Goal: Communication & Community: Answer question/provide support

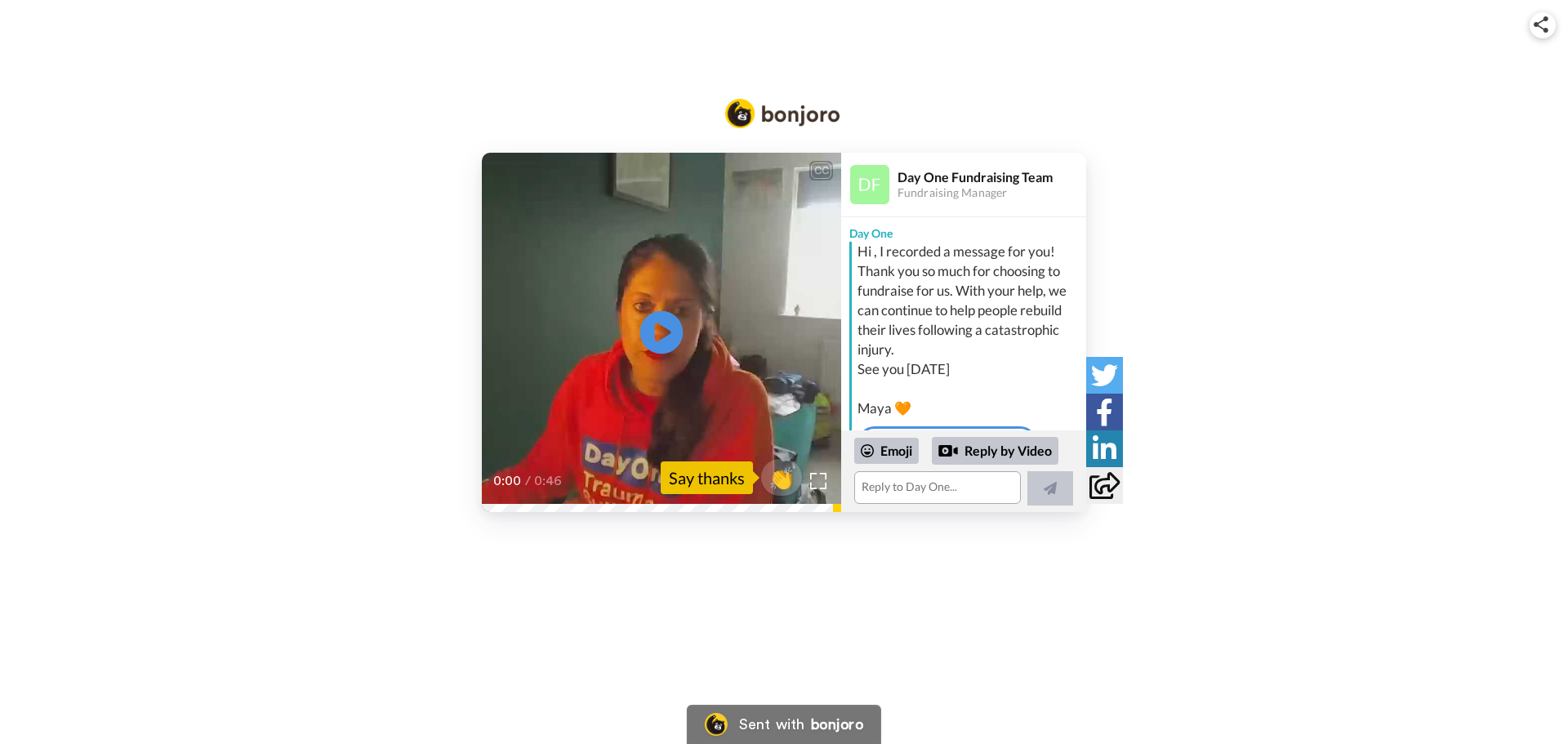
click at [658, 328] on icon "Play/Pause" at bounding box center [661, 332] width 44 height 77
click at [905, 481] on textarea at bounding box center [937, 487] width 166 height 33
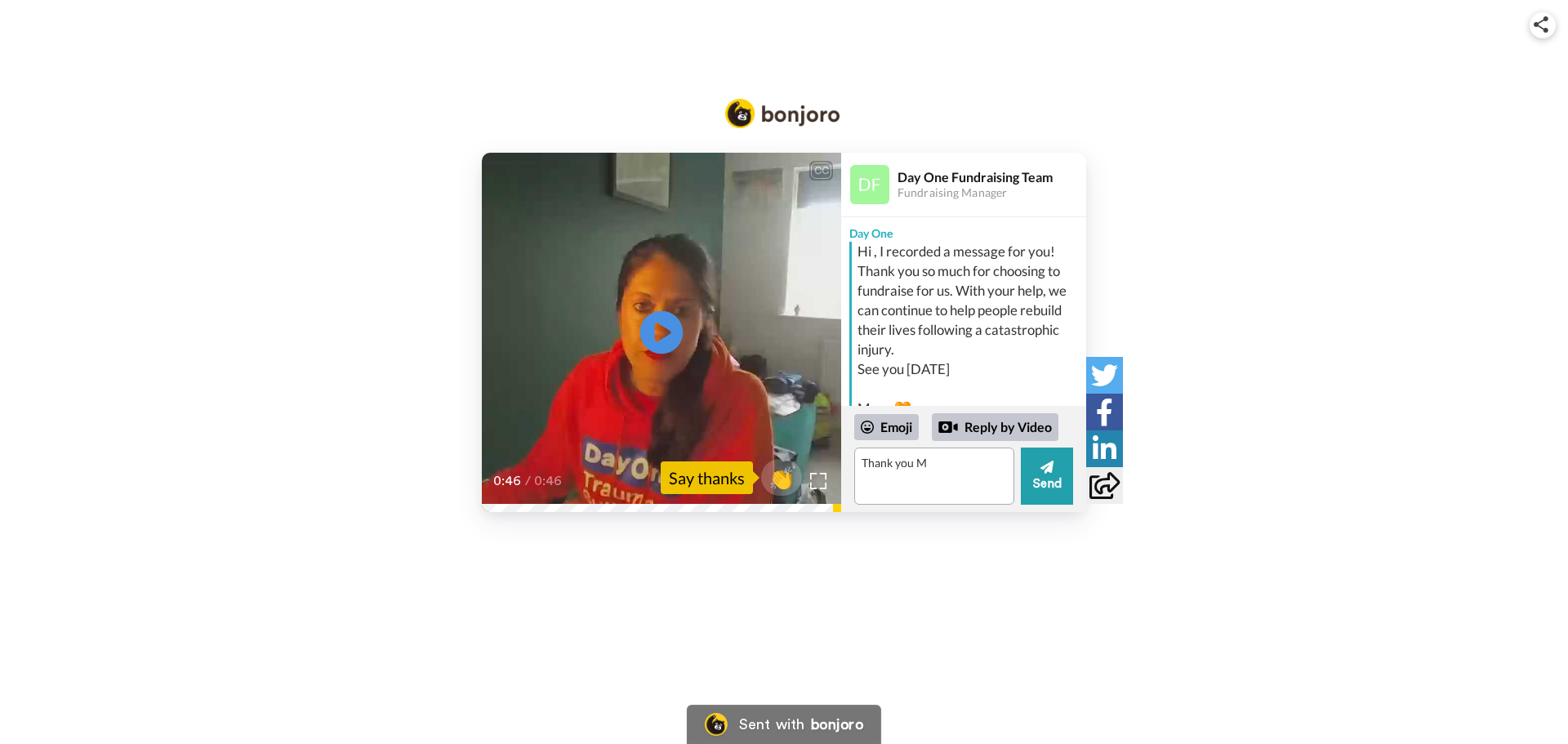
click at [667, 341] on icon at bounding box center [661, 333] width 44 height 44
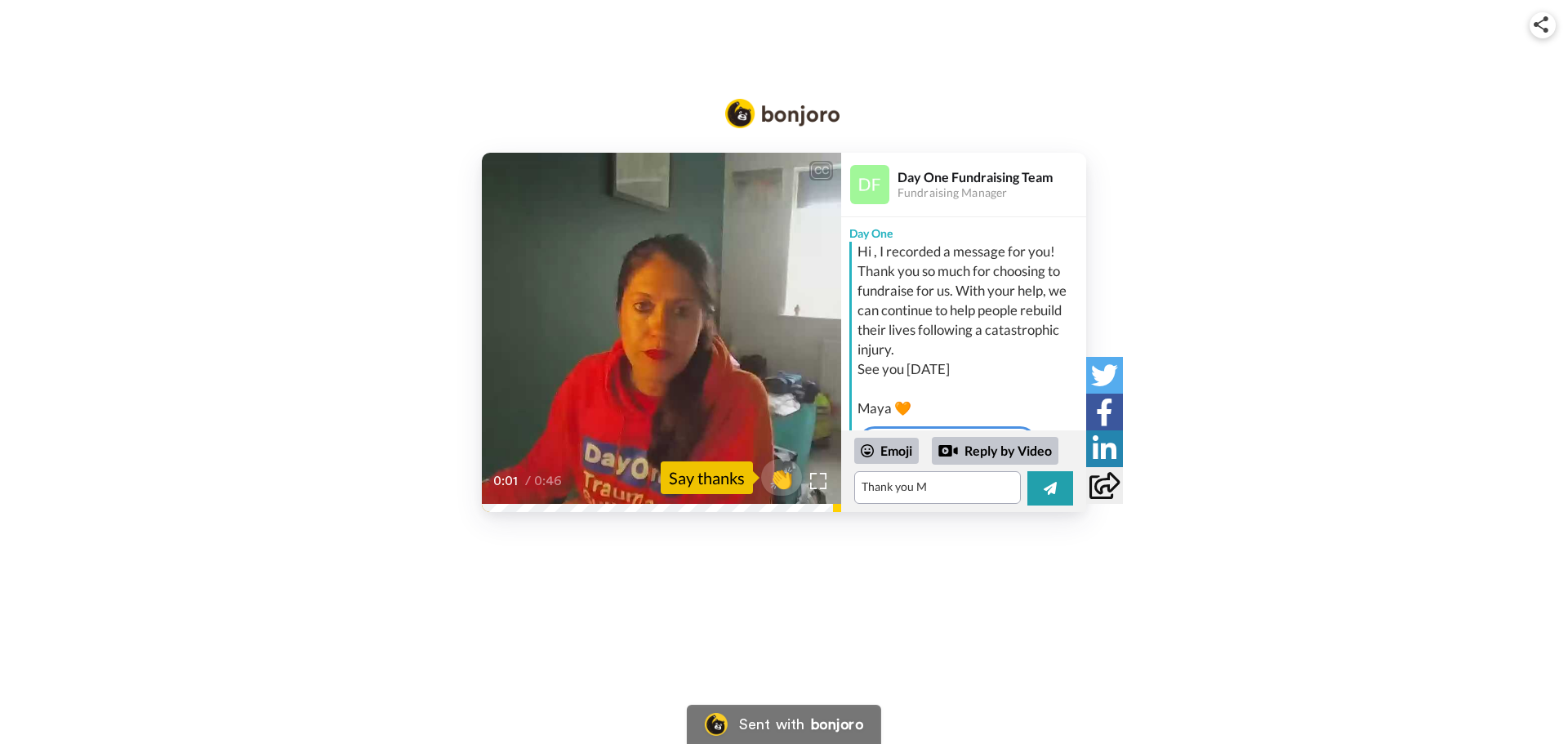
click at [654, 344] on icon at bounding box center [661, 333] width 44 height 44
click at [942, 488] on textarea "Thank you M" at bounding box center [937, 487] width 166 height 33
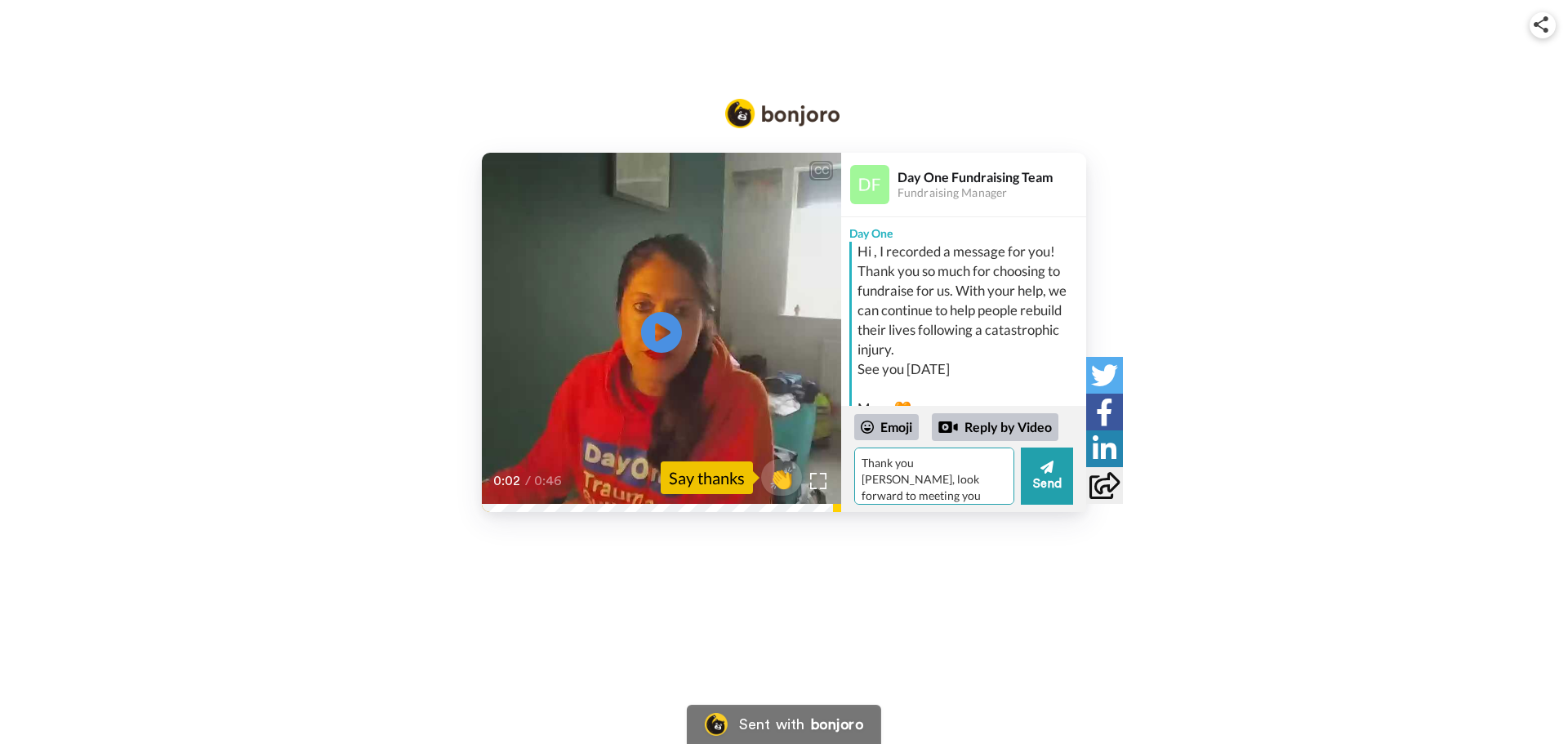
click at [949, 473] on textarea "Thank you [PERSON_NAME], look forward to meeting you [DATE] and raising funds f…" at bounding box center [934, 476] width 160 height 57
click at [949, 466] on textarea "Thank you [PERSON_NAME], look forward to meeting you [DATE] and raising funds f…" at bounding box center [934, 476] width 160 height 57
type textarea "Thank you [PERSON_NAME], I look forward to meeting you [DATE] and raising funds…"
click at [1037, 468] on button "Send" at bounding box center [1047, 476] width 53 height 57
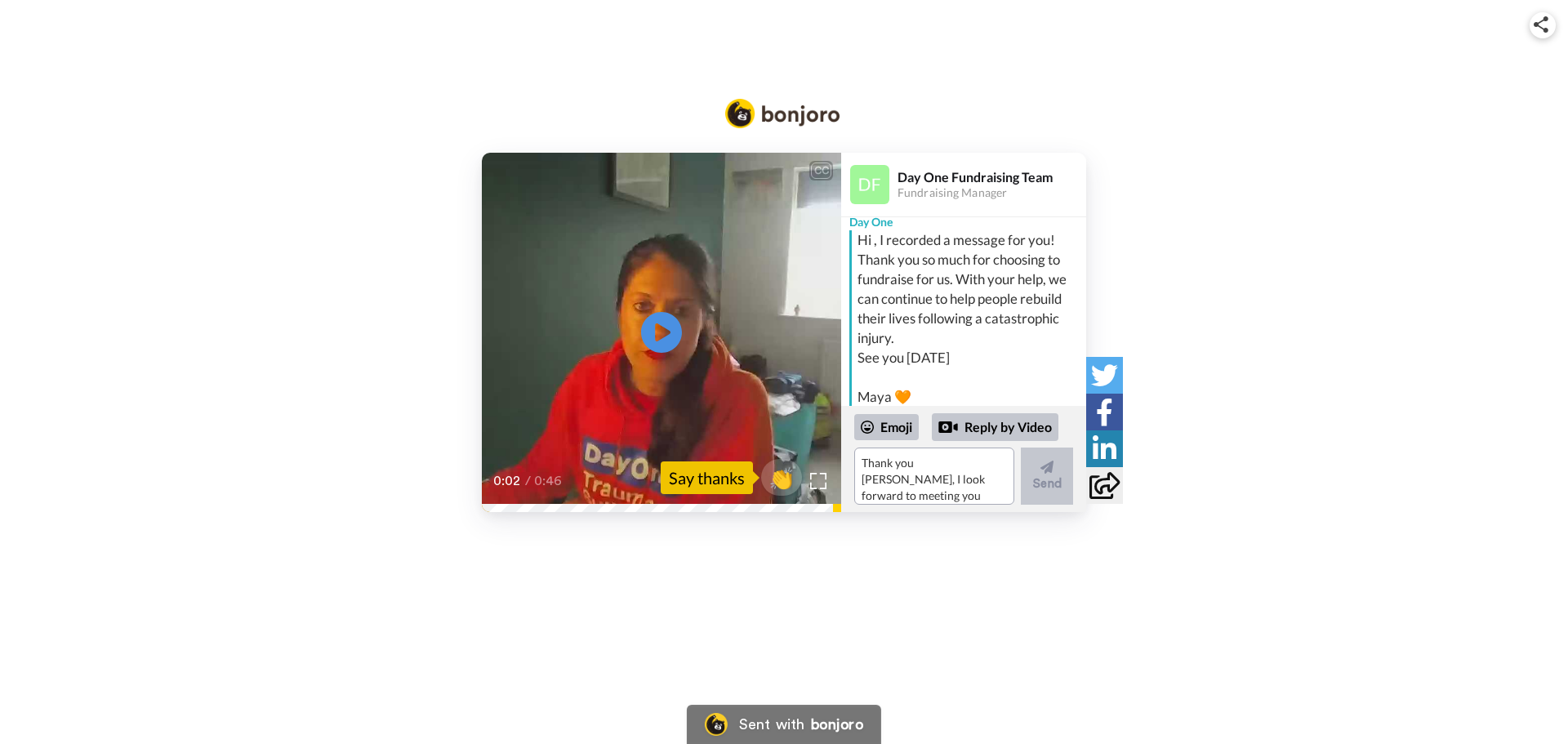
scroll to position [0, 0]
